Goal: Transaction & Acquisition: Download file/media

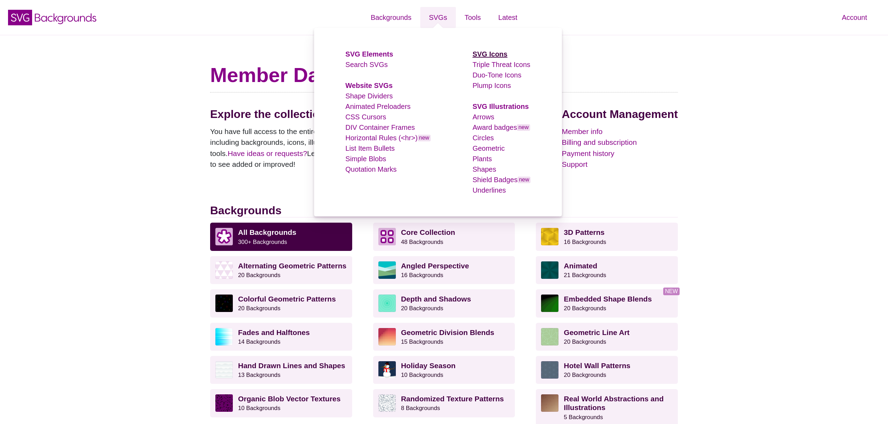
click at [480, 53] on strong "SVG Icons" at bounding box center [490, 54] width 35 height 8
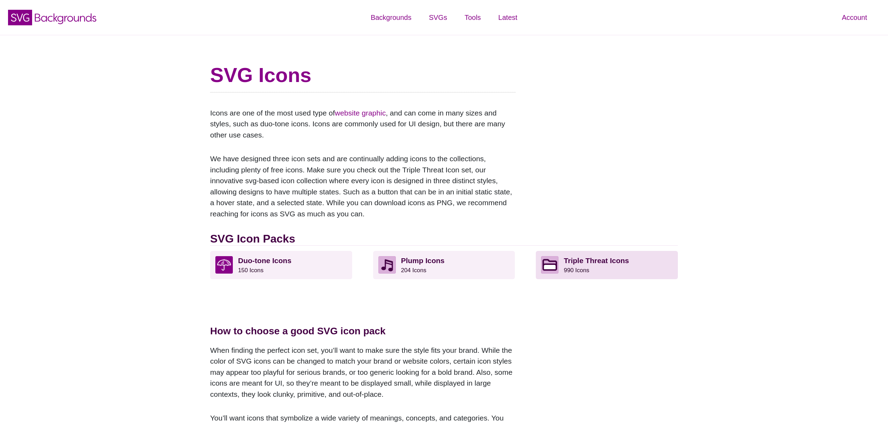
click at [628, 263] on p "Triple Threat Icons 990 Icons" at bounding box center [618, 264] width 109 height 17
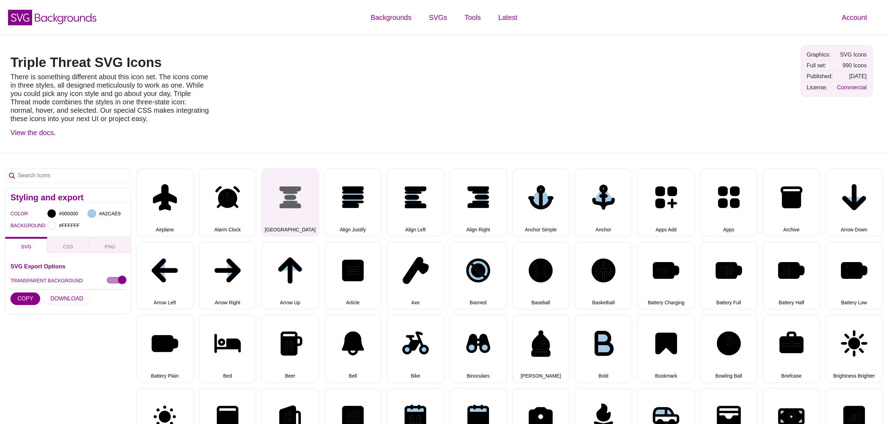
select select "triple threat"
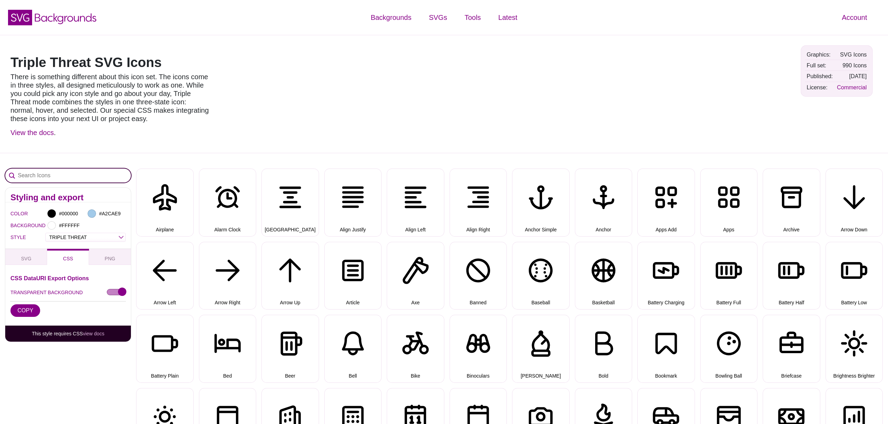
click at [99, 174] on input "Search Icons" at bounding box center [68, 176] width 126 height 14
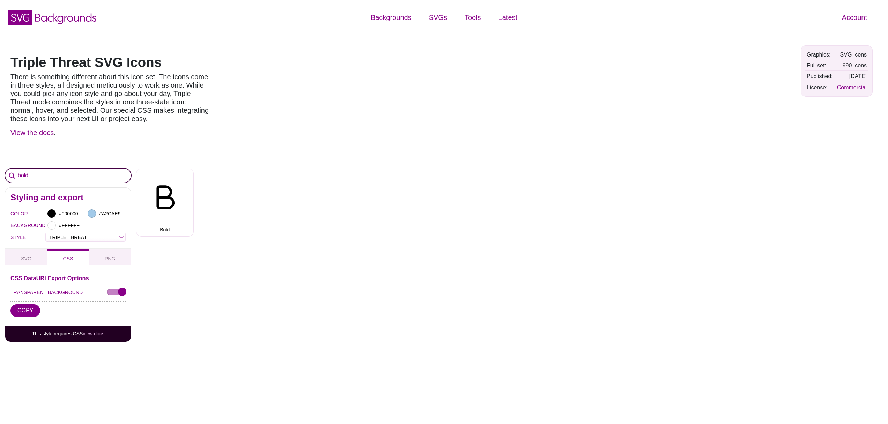
click at [22, 176] on input "bold" at bounding box center [68, 176] width 126 height 14
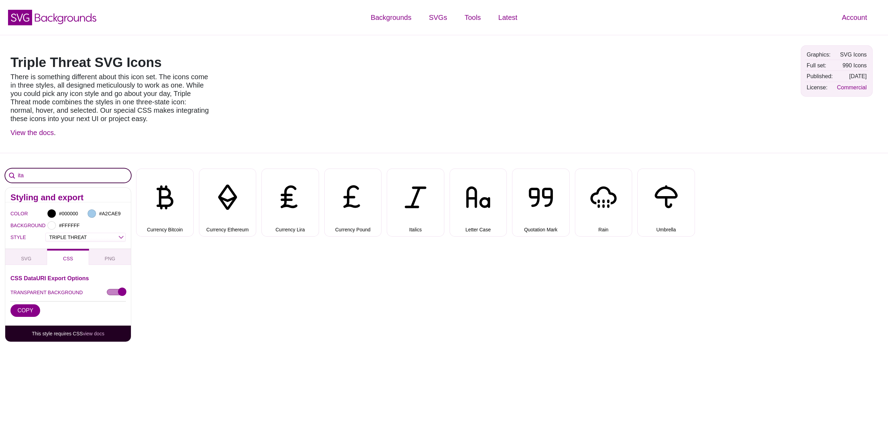
click at [40, 176] on input "ita" at bounding box center [68, 176] width 126 height 14
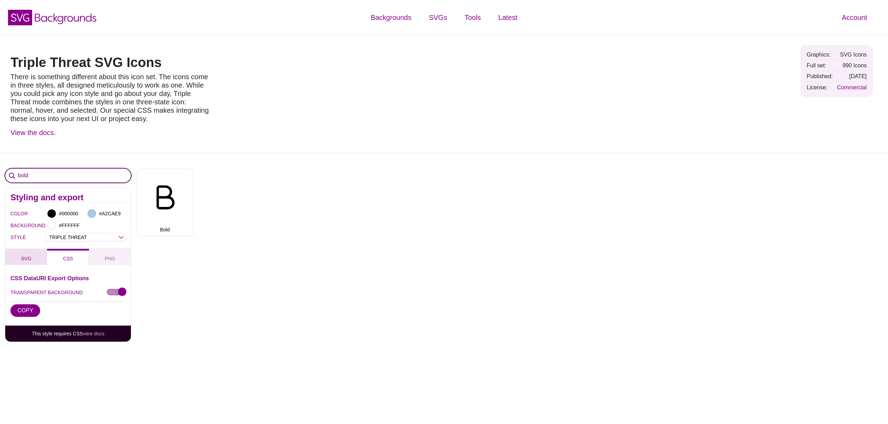
type input "bold"
click at [43, 258] on button "SVG" at bounding box center [26, 257] width 42 height 16
click at [52, 214] on div at bounding box center [51, 213] width 8 height 8
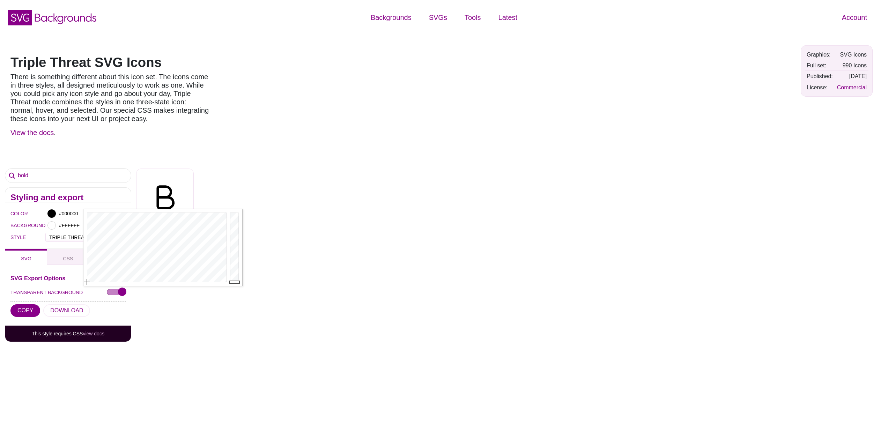
type input "#FDFDFD"
click at [233, 213] on div at bounding box center [235, 247] width 14 height 77
click at [244, 192] on div "Airplane Alarm Clock [GEOGRAPHIC_DATA] Align Justify Align Left Align Right Anc…" at bounding box center [512, 199] width 752 height 73
click at [66, 312] on button "DOWNLOAD" at bounding box center [66, 310] width 47 height 13
click at [116, 237] on select "OUTLINE DUO-TONE SOLID TRIPLE THREAT DOUBLE TROUBLE" at bounding box center [86, 237] width 80 height 8
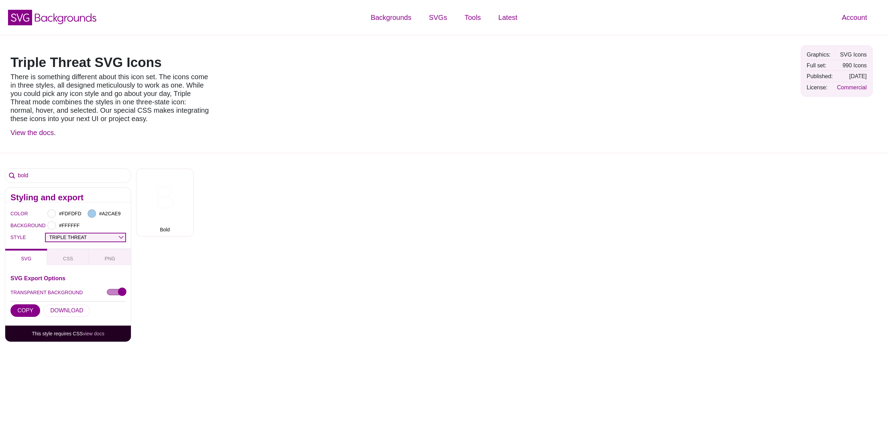
select select "outline"
click at [46, 233] on select "OUTLINE DUO-TONE SOLID TRIPLE THREAT DOUBLE TROUBLE" at bounding box center [86, 237] width 80 height 8
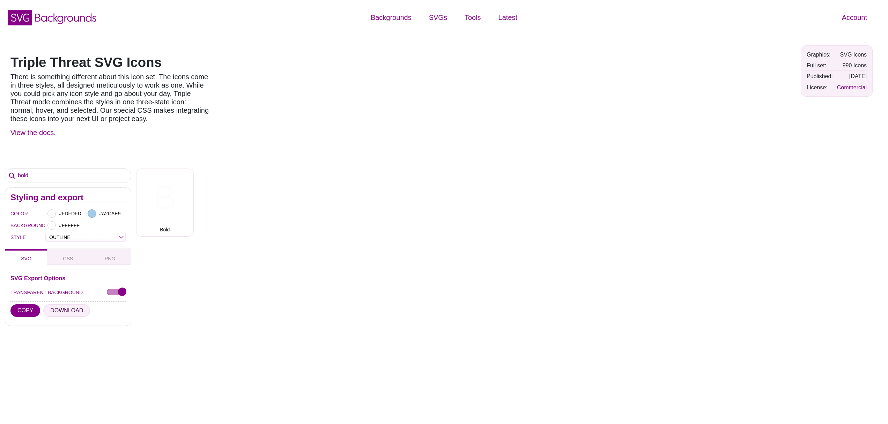
click at [66, 312] on button "DOWNLOAD" at bounding box center [66, 310] width 47 height 13
click at [191, 298] on div "bold Styling and export COLOR #FDFDFD #A2CAE9 BACKGROUND #FFFFFF STYLE OUTLINE …" at bounding box center [444, 289] width 888 height 273
click at [183, 207] on button "Bold" at bounding box center [165, 203] width 58 height 68
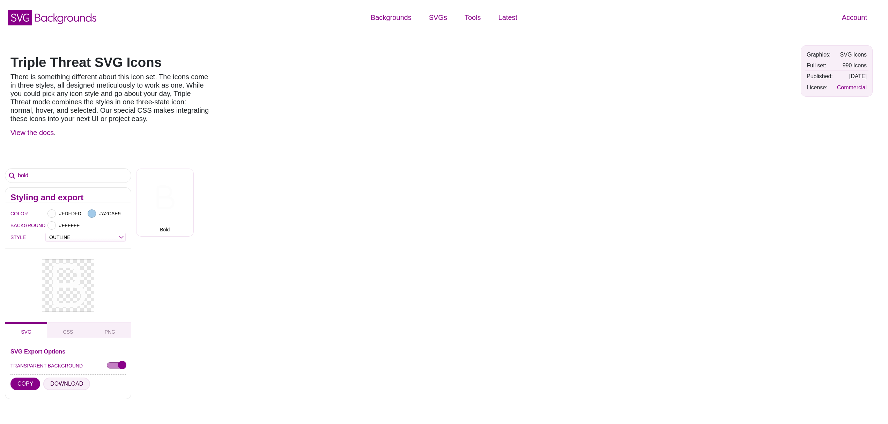
click at [70, 382] on button "DOWNLOAD" at bounding box center [66, 384] width 47 height 13
click at [23, 173] on input "bold" at bounding box center [68, 176] width 126 height 14
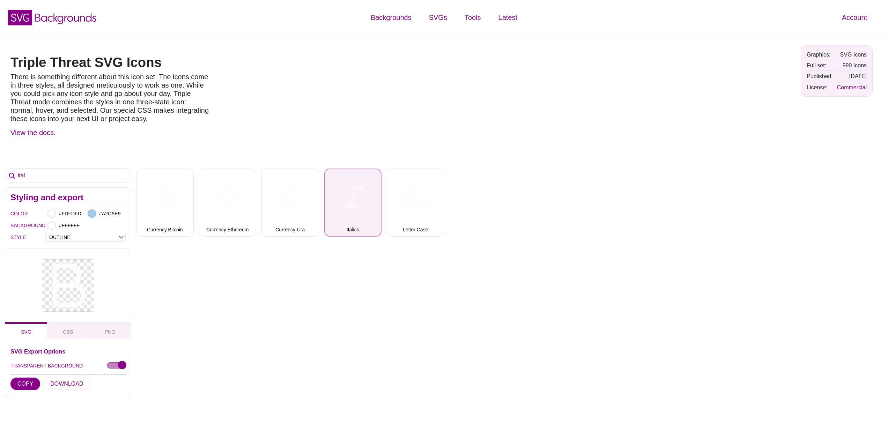
click at [362, 226] on button "Italics" at bounding box center [353, 203] width 58 height 68
click at [75, 383] on button "DOWNLOAD" at bounding box center [66, 384] width 47 height 13
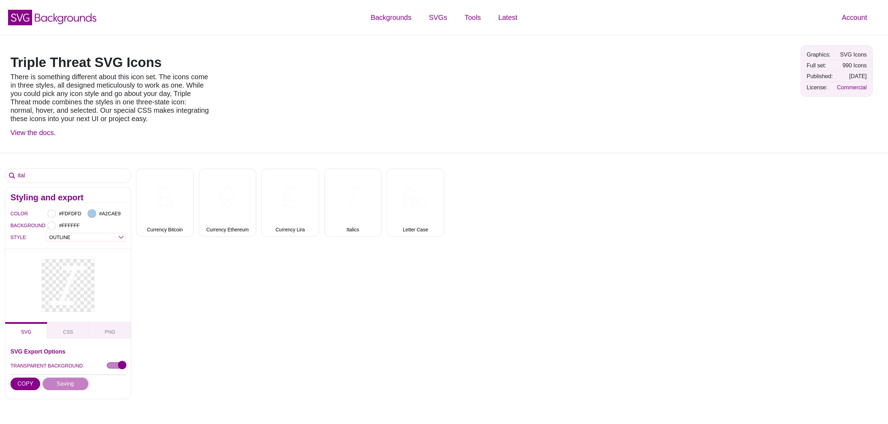
scroll to position [0, 0]
click at [87, 177] on input "ital" at bounding box center [68, 175] width 126 height 14
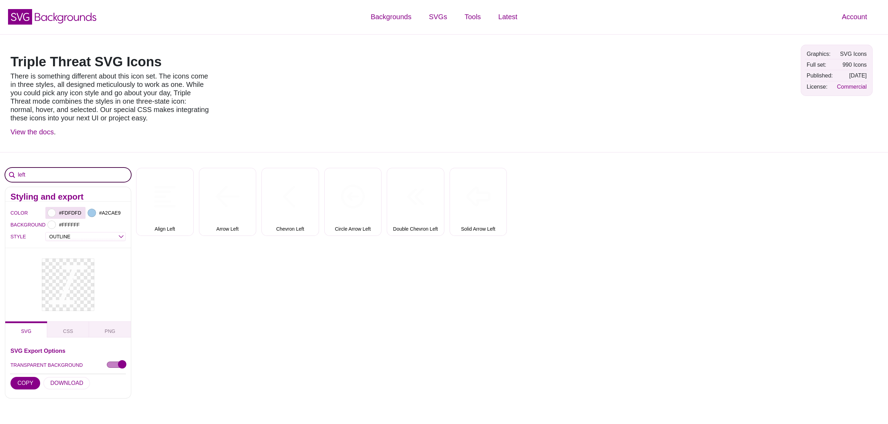
type input "left"
click at [53, 215] on div at bounding box center [51, 213] width 8 height 8
click at [231, 236] on div at bounding box center [235, 246] width 14 height 77
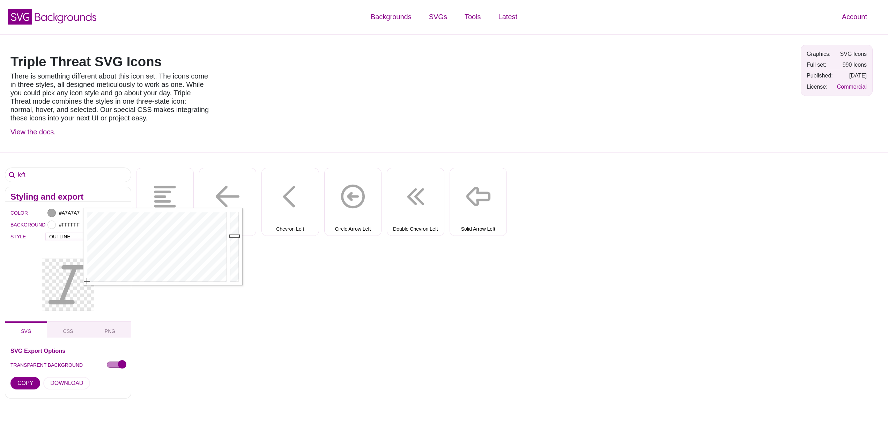
click at [293, 262] on div "left Styling and export COLOR #A7A7A7 #A2CAE9 BACKGROUND #FFFFFF STYLE OUTLINE …" at bounding box center [444, 325] width 888 height 346
click at [53, 212] on div at bounding box center [51, 213] width 8 height 8
click at [232, 212] on div at bounding box center [235, 246] width 14 height 77
click at [65, 211] on input "#FEFEFE" at bounding box center [71, 212] width 26 height 9
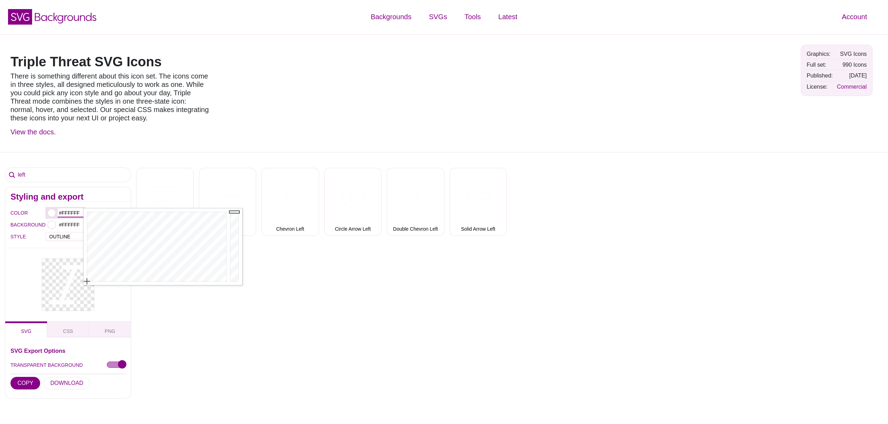
type input "#FFFFFF"
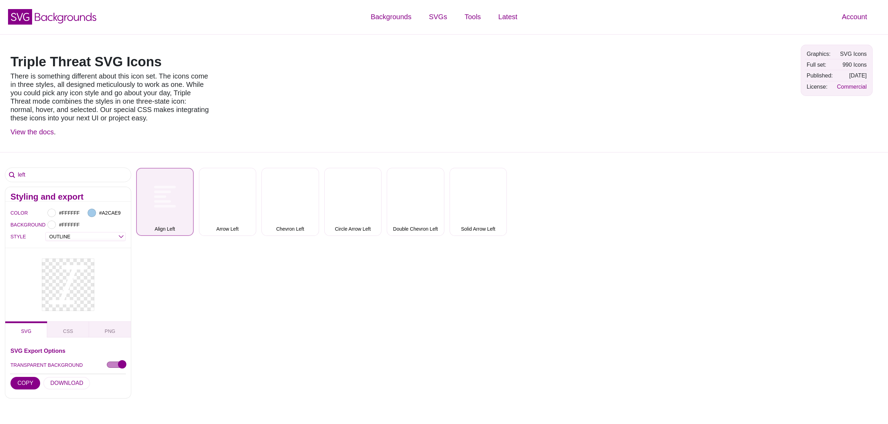
click at [186, 218] on button "Align Left" at bounding box center [165, 202] width 58 height 68
click at [56, 385] on button "DOWNLOAD" at bounding box center [66, 383] width 47 height 13
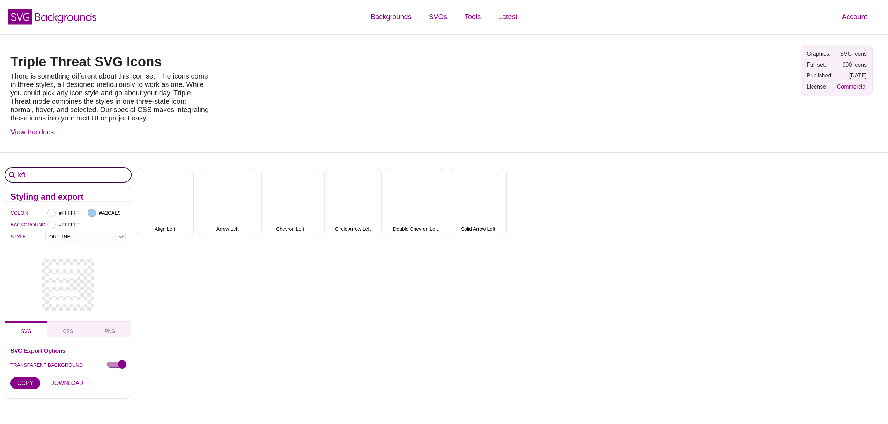
click at [20, 172] on input "left" at bounding box center [68, 175] width 126 height 14
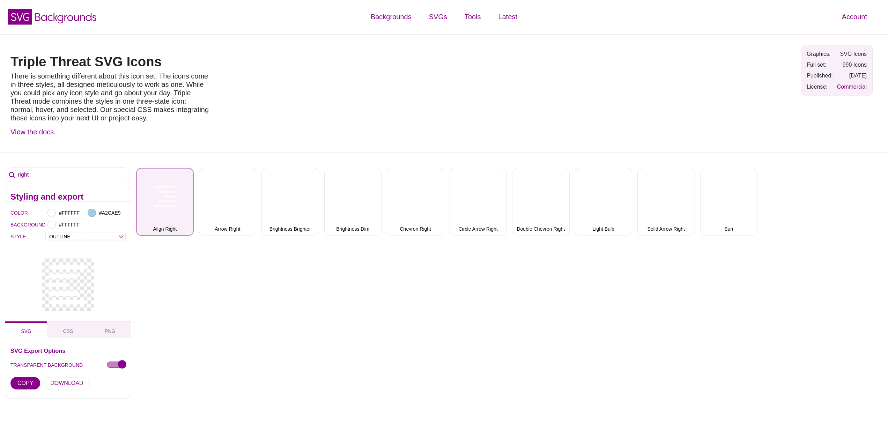
click at [142, 200] on button "Align Right" at bounding box center [165, 202] width 58 height 68
click at [61, 384] on button "DOWNLOAD" at bounding box center [66, 383] width 47 height 13
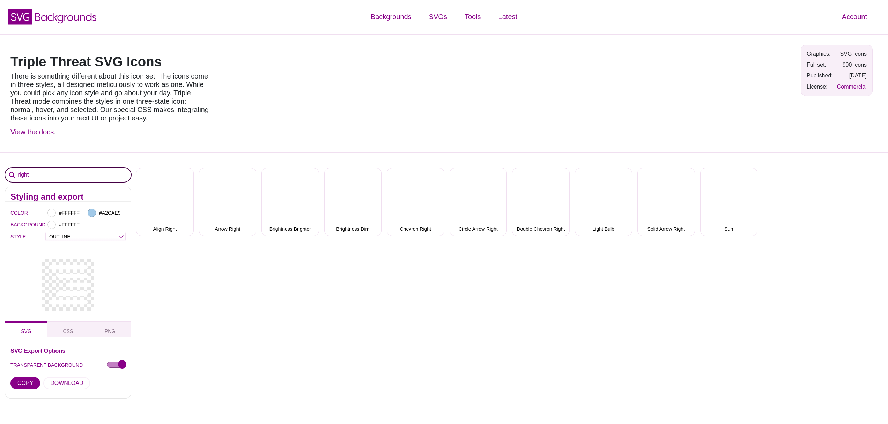
click at [22, 173] on input "right" at bounding box center [68, 175] width 126 height 14
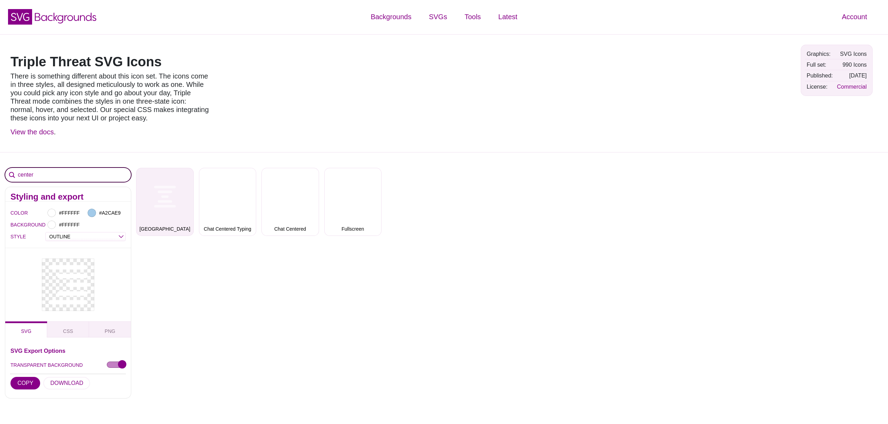
type input "center"
click at [156, 208] on button "[GEOGRAPHIC_DATA]" at bounding box center [165, 202] width 58 height 68
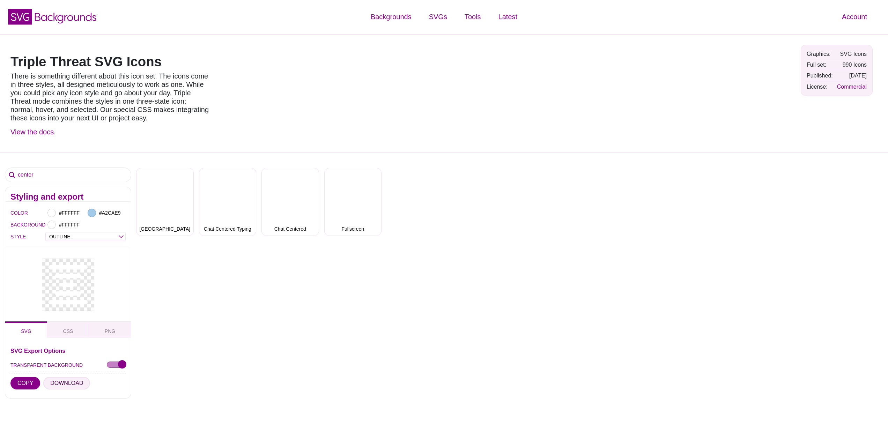
click at [72, 386] on button "DOWNLOAD" at bounding box center [66, 383] width 47 height 13
